Goal: Information Seeking & Learning: Learn about a topic

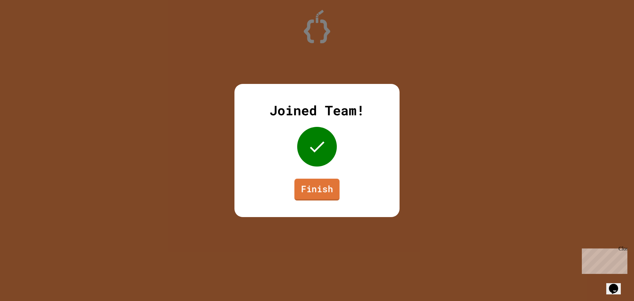
click at [326, 188] on link "Finish" at bounding box center [316, 190] width 45 height 22
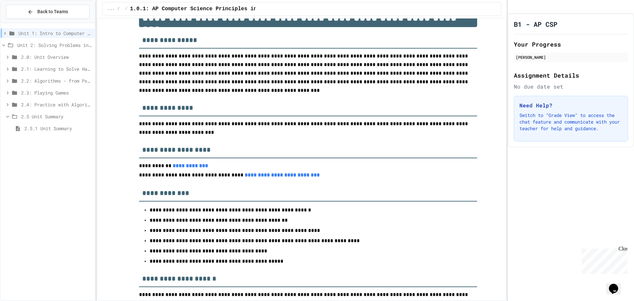
scroll to position [66, 0]
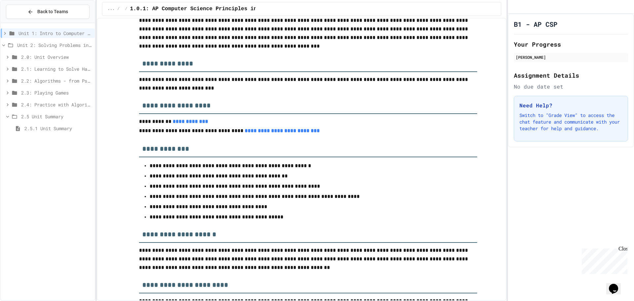
click at [52, 126] on span "2.5.1 Unit Summary" at bounding box center [58, 128] width 68 height 7
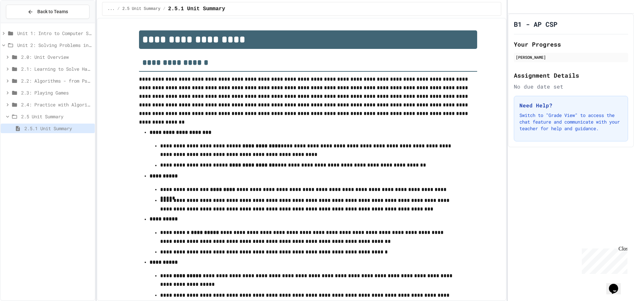
click at [50, 105] on span "2.4: Practice with Algorithms" at bounding box center [56, 104] width 71 height 7
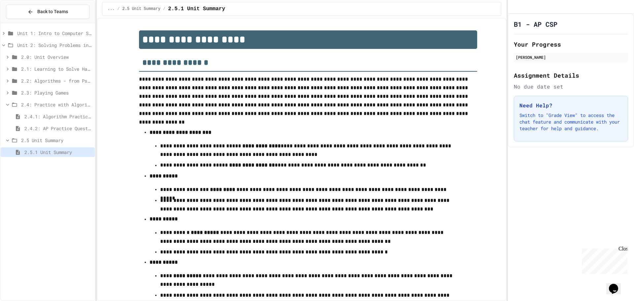
click at [55, 125] on span "2.4.2: AP Practice Questions" at bounding box center [58, 128] width 68 height 7
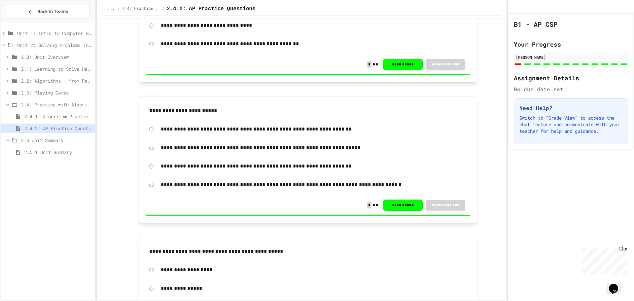
scroll to position [1122, 0]
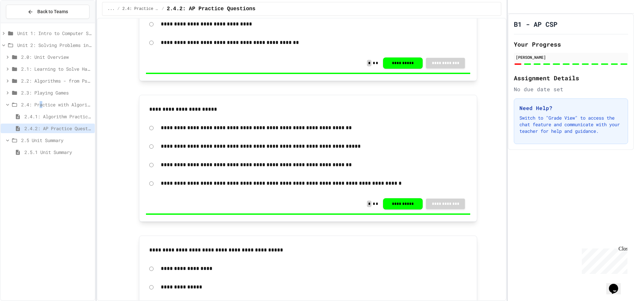
click at [42, 101] on span "2.4: Practice with Algorithms" at bounding box center [56, 104] width 71 height 7
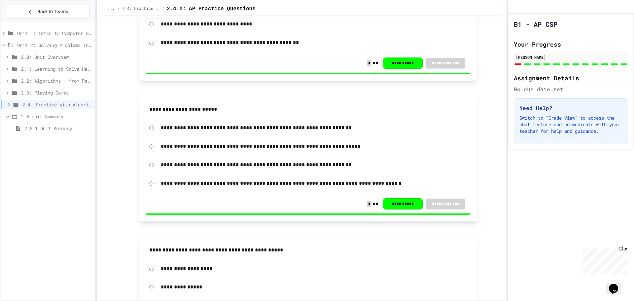
click at [57, 119] on span "2.5 Unit Summary" at bounding box center [56, 116] width 71 height 7
click at [68, 42] on span "Unit 2: Solving Problems in Computer Science" at bounding box center [54, 45] width 75 height 7
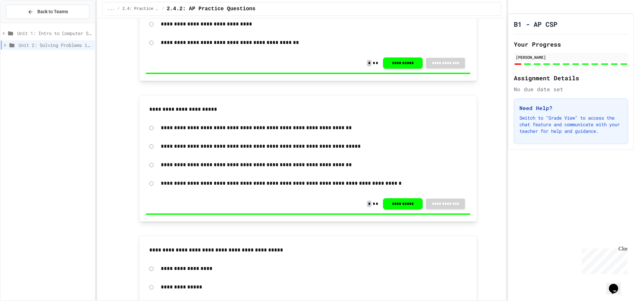
click at [104, 46] on div "**********" at bounding box center [302, 145] width 398 height 2489
click at [66, 45] on span "Unit 2: Solving Problems in Computer Science" at bounding box center [55, 45] width 74 height 7
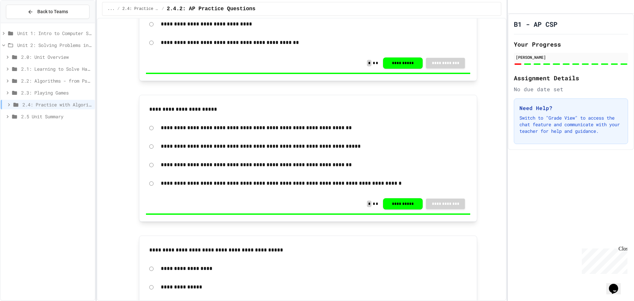
click at [71, 115] on span "2.5 Unit Summary" at bounding box center [56, 116] width 71 height 7
click at [65, 124] on div "2.5.1 Unit Summary" at bounding box center [48, 128] width 94 height 10
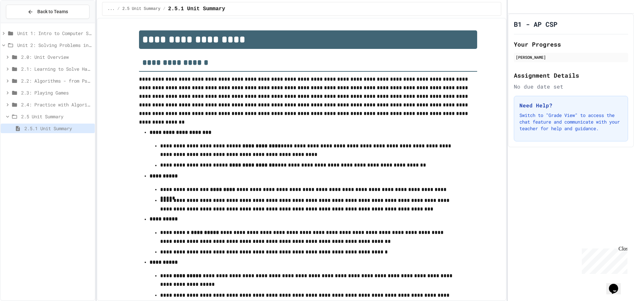
click at [65, 42] on div "Unit 2: Solving Problems in Computer Science" at bounding box center [48, 45] width 94 height 10
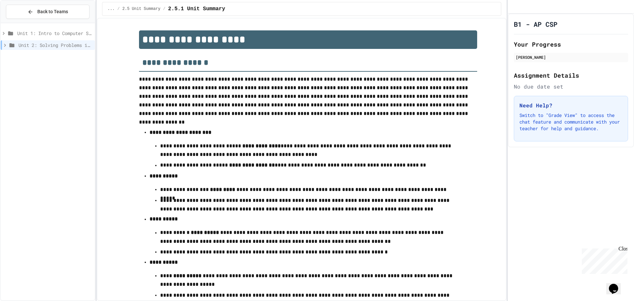
click at [77, 49] on div "Unit 2: Solving Problems in Computer Science" at bounding box center [48, 45] width 94 height 10
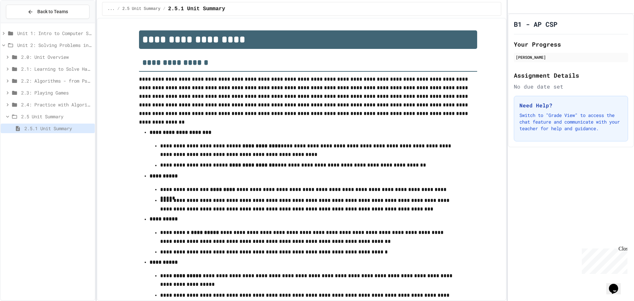
click at [77, 49] on div "Unit 2: Solving Problems in Computer Science" at bounding box center [48, 45] width 94 height 10
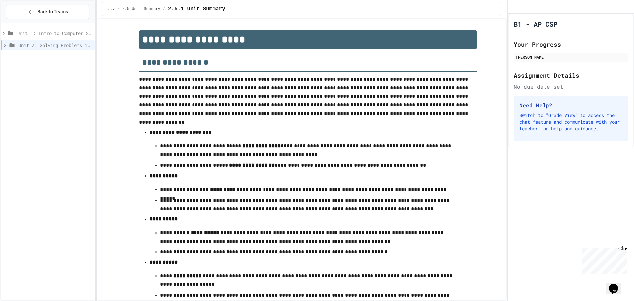
click at [19, 39] on div "Unit 1: Intro to Computer Science" at bounding box center [48, 34] width 94 height 12
click at [21, 44] on span "Unit 2: Solving Problems in Computer Science" at bounding box center [55, 45] width 74 height 7
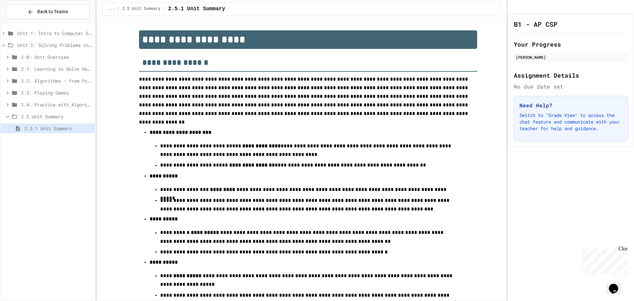
click at [42, 95] on span "2.3: Playing Games" at bounding box center [56, 92] width 71 height 7
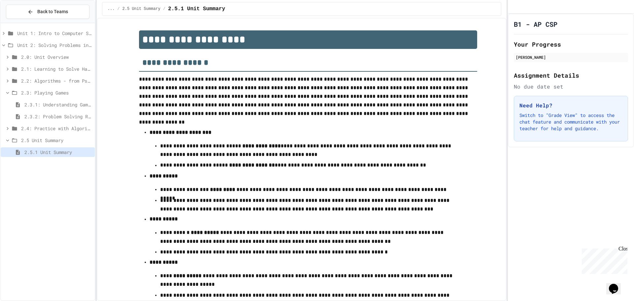
click at [44, 102] on span "2.3.1: Understanding Games with Flowcharts" at bounding box center [58, 104] width 68 height 7
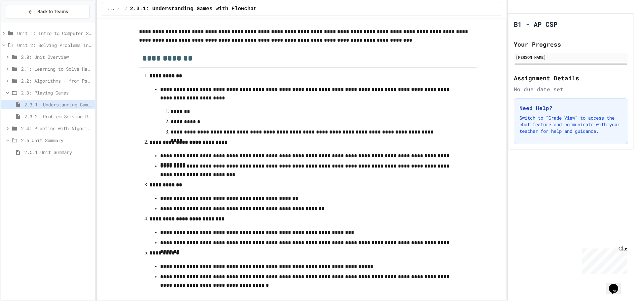
scroll to position [66, 0]
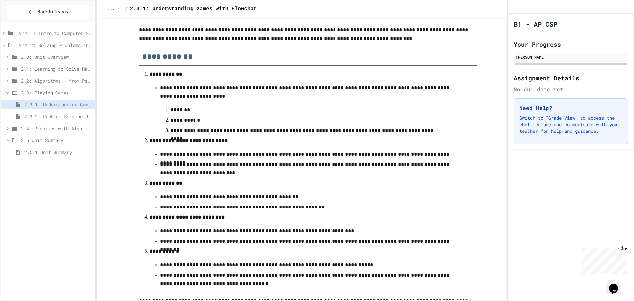
click at [67, 131] on span "2.4: Practice with Algorithms" at bounding box center [56, 128] width 71 height 7
click at [70, 140] on span "2.4.1: Algorithm Practice Exercises" at bounding box center [58, 140] width 68 height 7
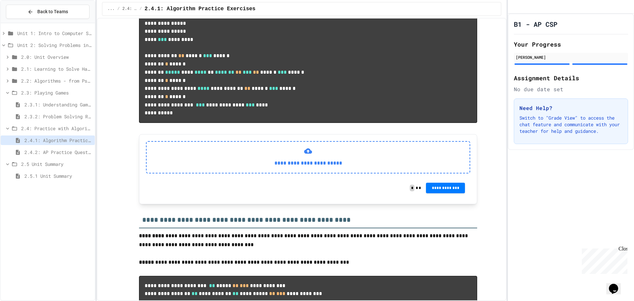
scroll to position [396, 0]
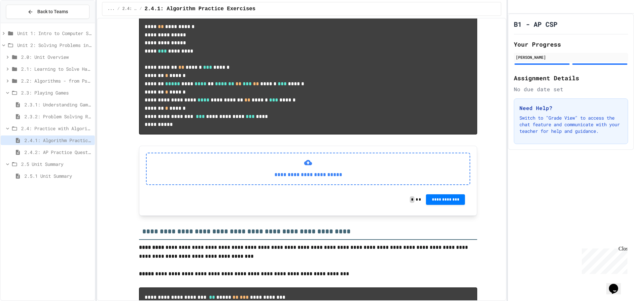
click at [268, 185] on div "**********" at bounding box center [308, 169] width 324 height 32
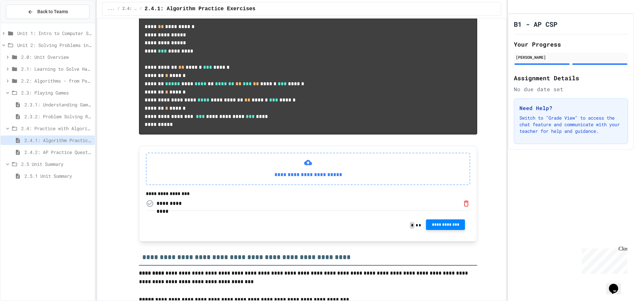
click at [458, 230] on button "**********" at bounding box center [445, 224] width 39 height 11
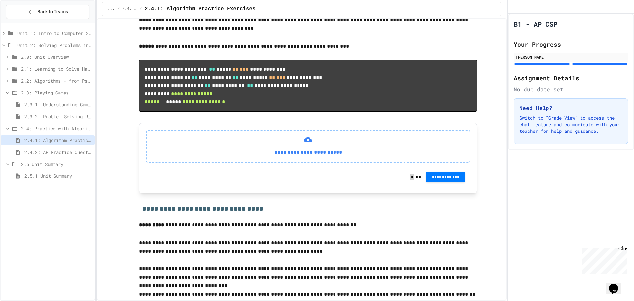
scroll to position [660, 0]
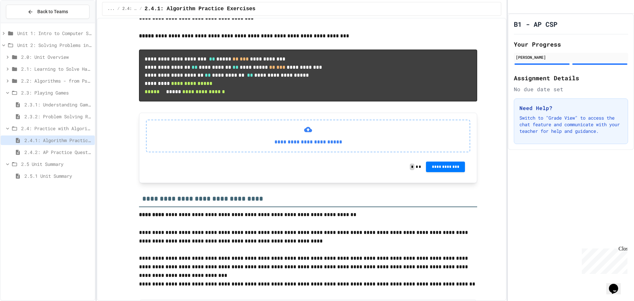
click at [78, 147] on div "Unit 1: Intro to Computer Science Unit 2: Solving Problems in Computer Science …" at bounding box center [48, 106] width 94 height 160
click at [81, 152] on span "2.4.2: AP Practice Questions" at bounding box center [58, 152] width 68 height 7
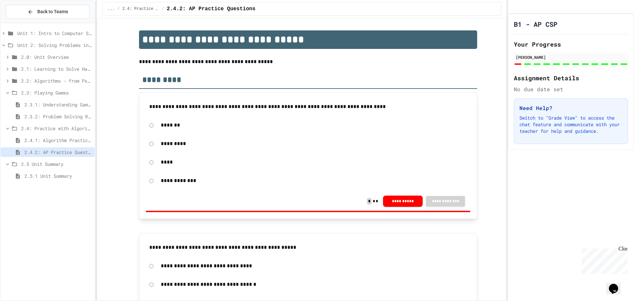
click at [68, 124] on div "2.4: Practice with Algorithms" at bounding box center [48, 128] width 94 height 10
click at [73, 129] on span "2.4: Practice with Algorithms" at bounding box center [57, 128] width 70 height 7
click at [73, 137] on span "2.4.1: Algorithm Practice Exercises" at bounding box center [58, 140] width 68 height 7
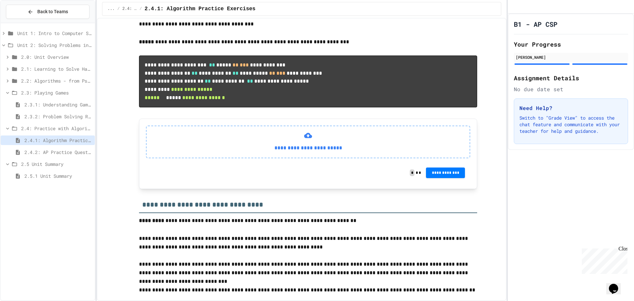
scroll to position [660, 0]
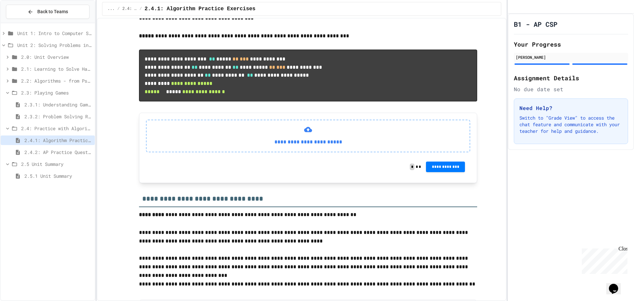
click at [65, 117] on span "2.3.2: Problem Solving Reflection" at bounding box center [58, 116] width 68 height 7
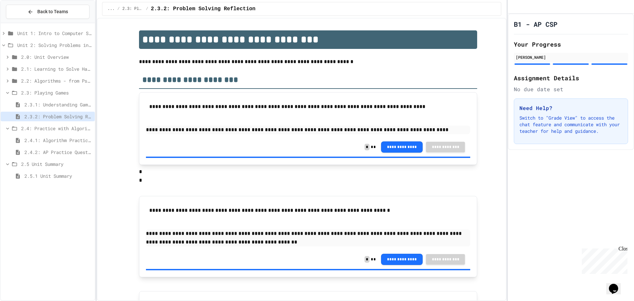
click at [62, 110] on div "2.3.1: Understanding Games with Flowcharts" at bounding box center [48, 106] width 94 height 12
click at [67, 101] on div "2.3.1: Understanding Games with Flowcharts" at bounding box center [48, 105] width 94 height 10
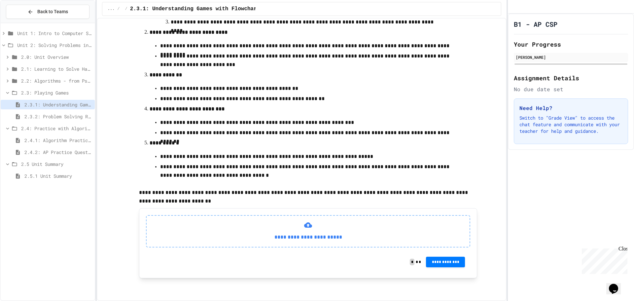
scroll to position [179, 0]
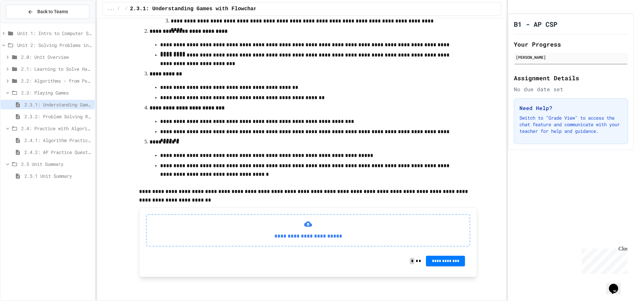
click at [44, 78] on span "2.2: Algorithms - from Pseudocode to Flowcharts" at bounding box center [56, 80] width 71 height 7
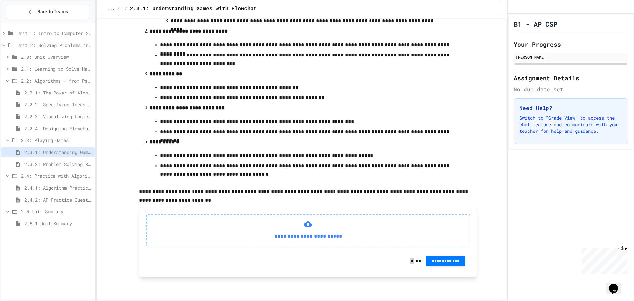
click at [53, 118] on span "2.2.3: Visualizing Logic with Flowcharts" at bounding box center [58, 116] width 68 height 7
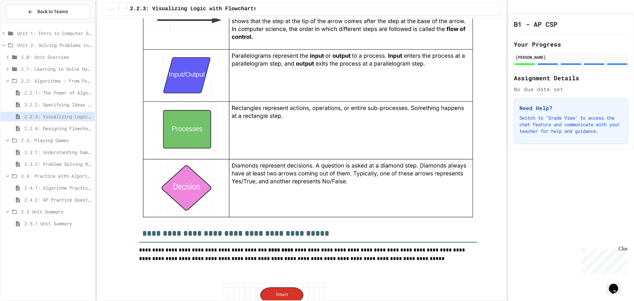
scroll to position [594, 0]
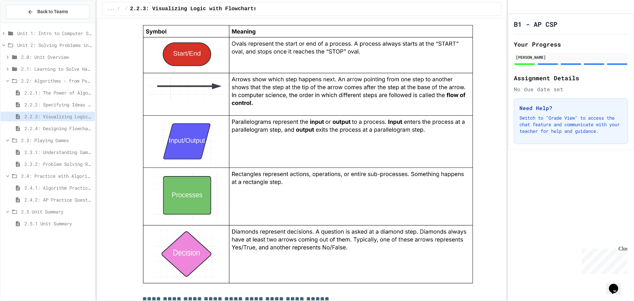
click at [49, 163] on span "2.3.2: Problem Solving Reflection" at bounding box center [58, 163] width 68 height 7
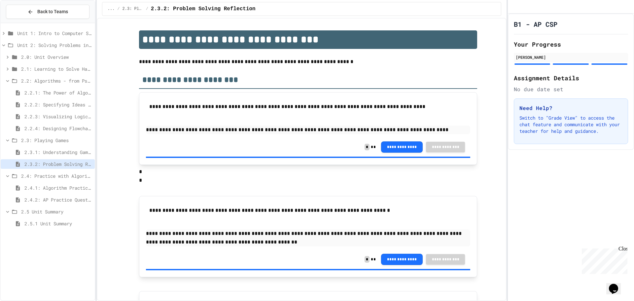
click at [57, 197] on span "2.4.2: AP Practice Questions" at bounding box center [58, 199] width 68 height 7
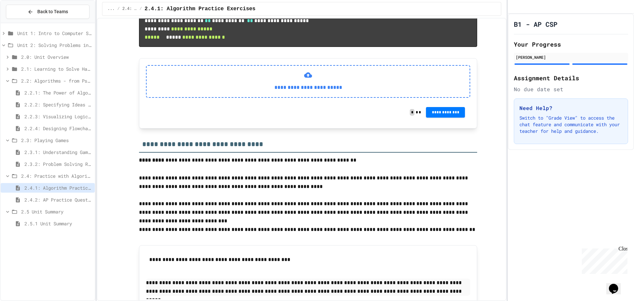
scroll to position [726, 0]
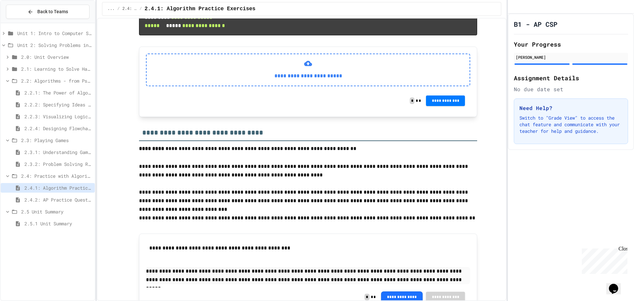
click at [304, 66] on icon at bounding box center [308, 63] width 8 height 5
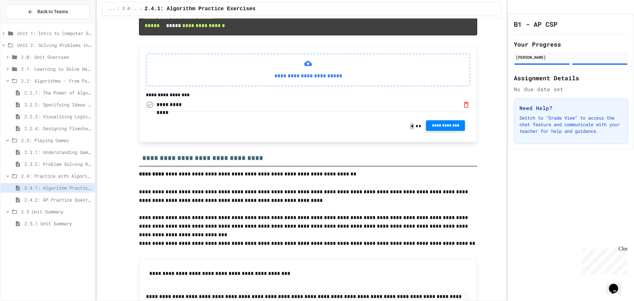
click at [453, 131] on button "**********" at bounding box center [445, 125] width 39 height 11
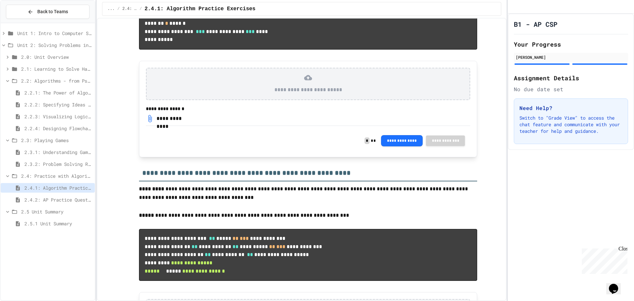
scroll to position [434, 0]
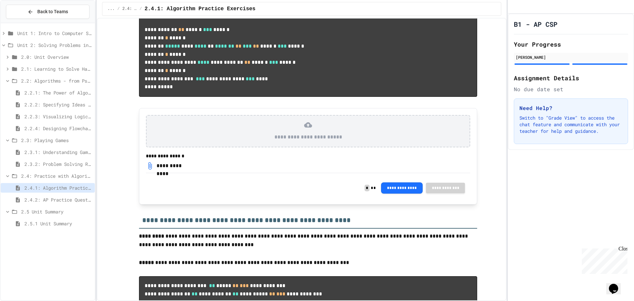
click at [53, 161] on span "2.3.2: Problem Solving Reflection" at bounding box center [58, 163] width 68 height 7
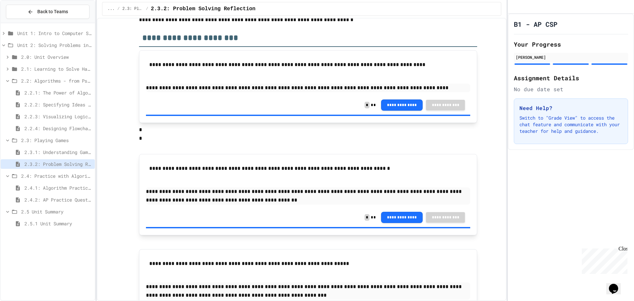
scroll to position [95, 0]
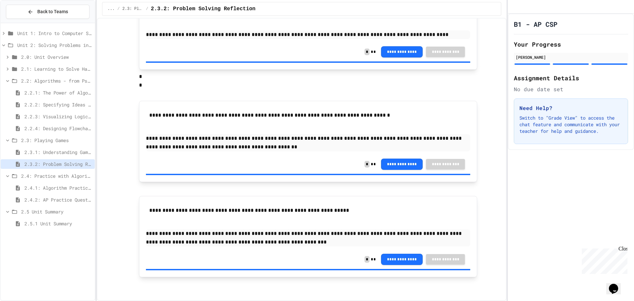
click at [76, 151] on span "2.3.1: Understanding Games with Flowcharts" at bounding box center [58, 152] width 68 height 7
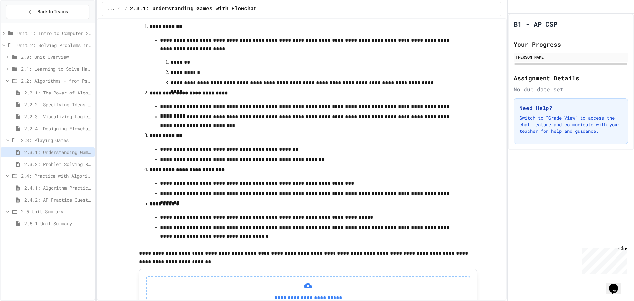
scroll to position [113, 0]
click at [48, 118] on span "2.2.3: Visualizing Logic with Flowcharts" at bounding box center [58, 116] width 68 height 7
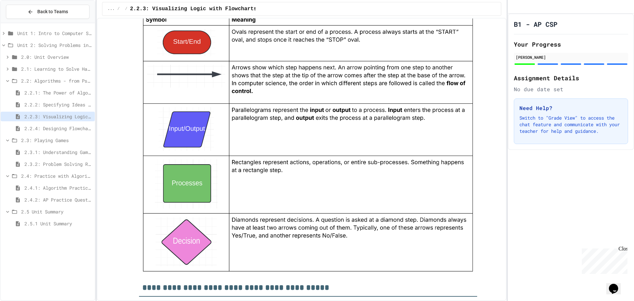
scroll to position [594, 0]
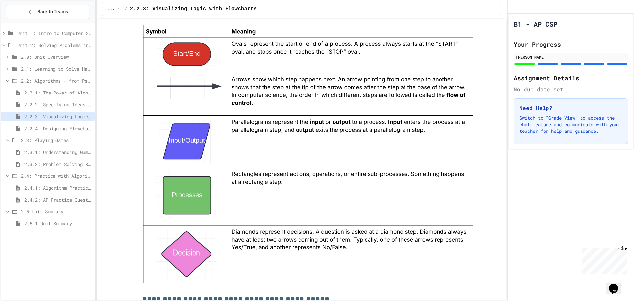
click at [67, 161] on span "2.3.2: Problem Solving Reflection" at bounding box center [58, 163] width 68 height 7
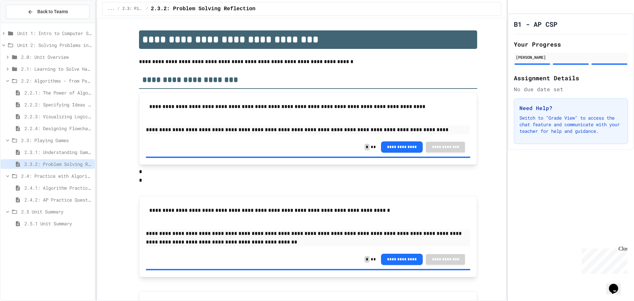
click at [68, 153] on span "2.3.1: Understanding Games with Flowcharts" at bounding box center [58, 152] width 68 height 7
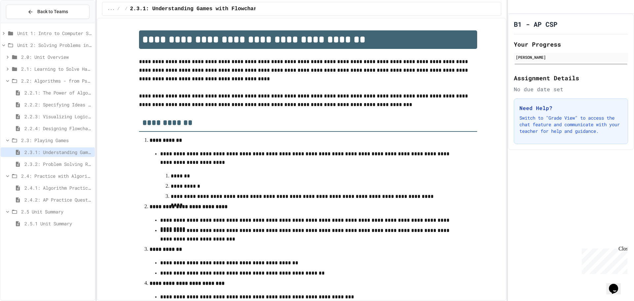
scroll to position [179, 0]
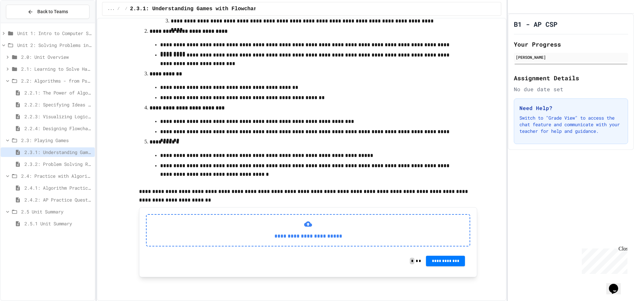
click at [295, 227] on div "**********" at bounding box center [308, 230] width 324 height 32
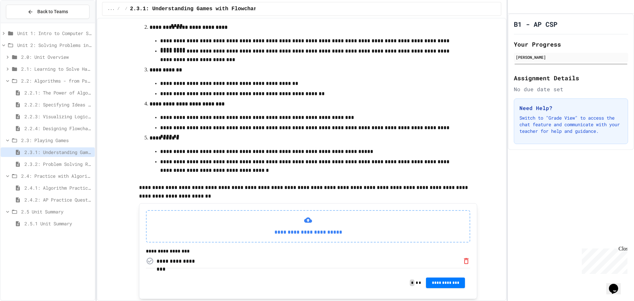
drag, startPoint x: 79, startPoint y: 138, endPoint x: 77, endPoint y: 133, distance: 5.0
click at [78, 138] on span "2.3: Playing Games" at bounding box center [56, 140] width 71 height 7
click at [66, 79] on span "2.2: Algorithms - from Pseudocode to Flowcharts" at bounding box center [56, 80] width 71 height 7
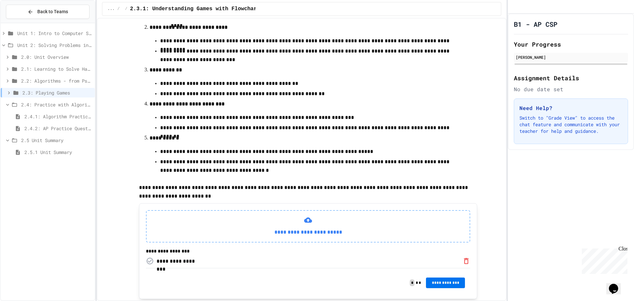
click at [431, 285] on span "**********" at bounding box center [445, 282] width 28 height 5
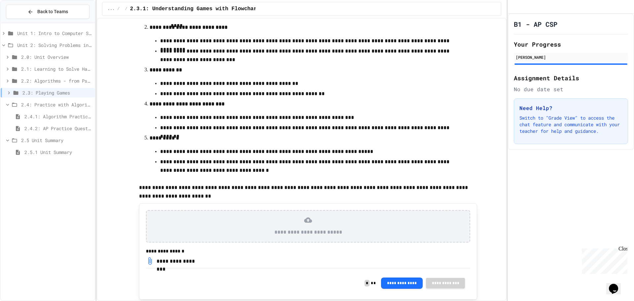
click at [69, 101] on div "2.4: Practice with Algorithms" at bounding box center [48, 105] width 94 height 10
click at [51, 118] on span "2.5 Unit Summary" at bounding box center [56, 116] width 71 height 7
